Goal: Task Accomplishment & Management: Use online tool/utility

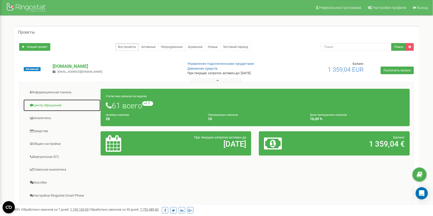
click at [53, 105] on link "Центр обращений" at bounding box center [62, 105] width 78 height 13
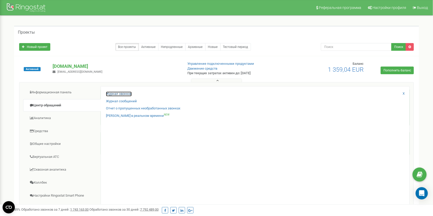
click at [119, 94] on link "Журнал звонков" at bounding box center [119, 94] width 26 height 5
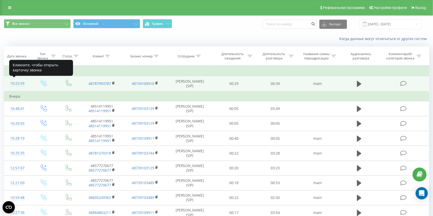
click at [16, 83] on div "10:23:59" at bounding box center [17, 84] width 16 height 10
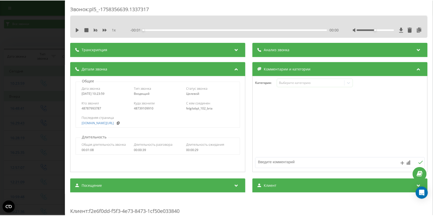
scroll to position [85, 0]
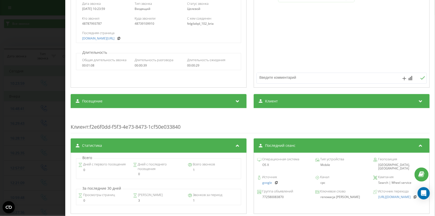
click at [2, 131] on div "Звонок : pl5_-1758356639.1337317 1 x - 00:40 00:00 00:00 Транскрипция Для анали…" at bounding box center [217, 108] width 435 height 216
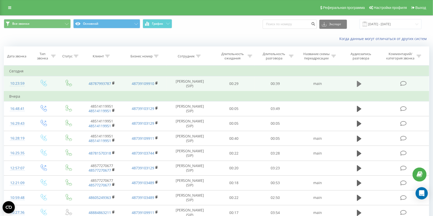
click at [359, 84] on icon at bounding box center [359, 84] width 5 height 6
